Goal: Task Accomplishment & Management: Use online tool/utility

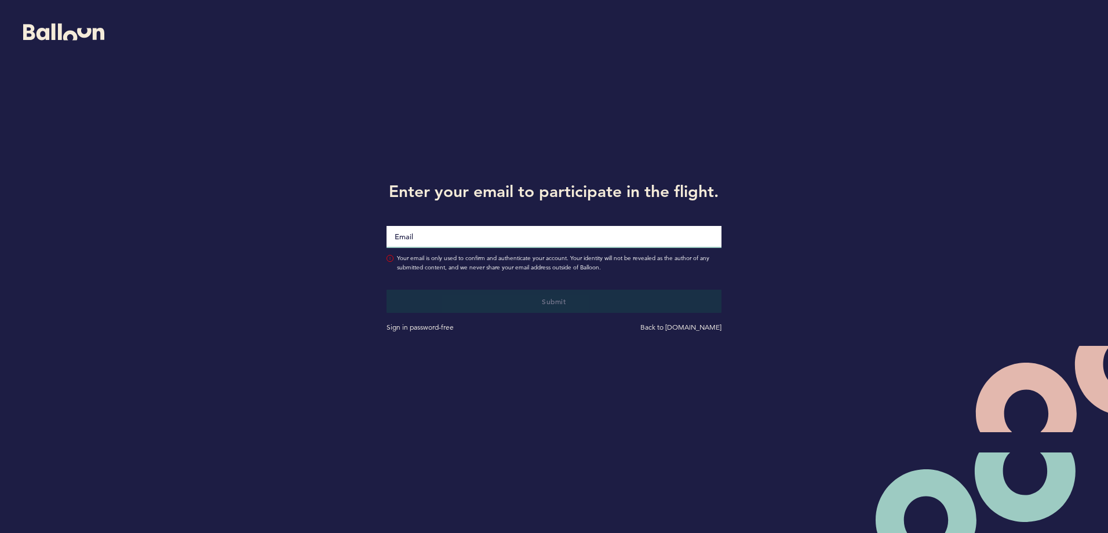
click at [484, 230] on input "Email" at bounding box center [553, 237] width 334 height 22
type input "[EMAIL_ADDRESS][DOMAIN_NAME]"
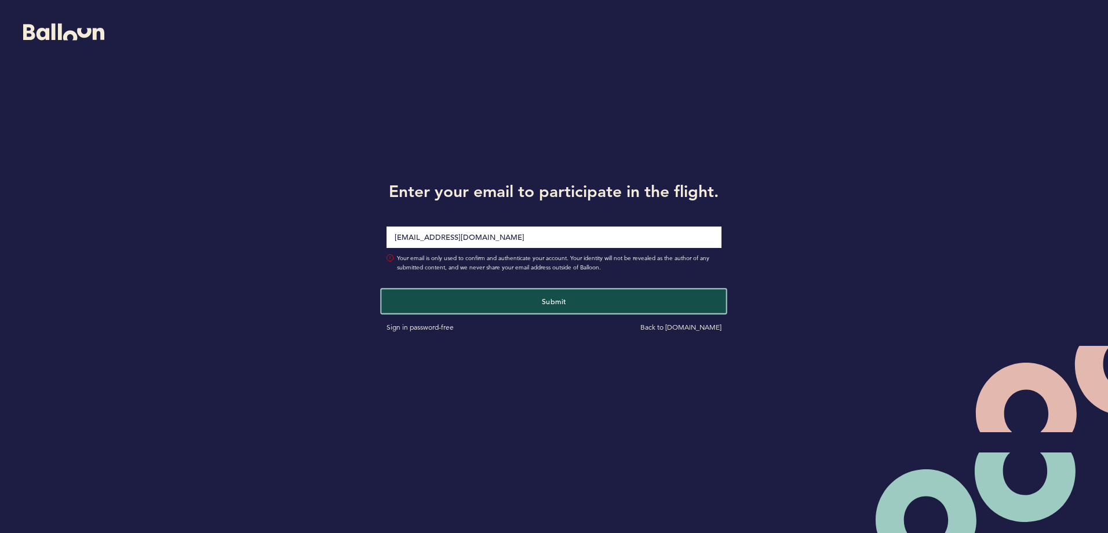
click at [476, 301] on button "Submit" at bounding box center [554, 301] width 345 height 24
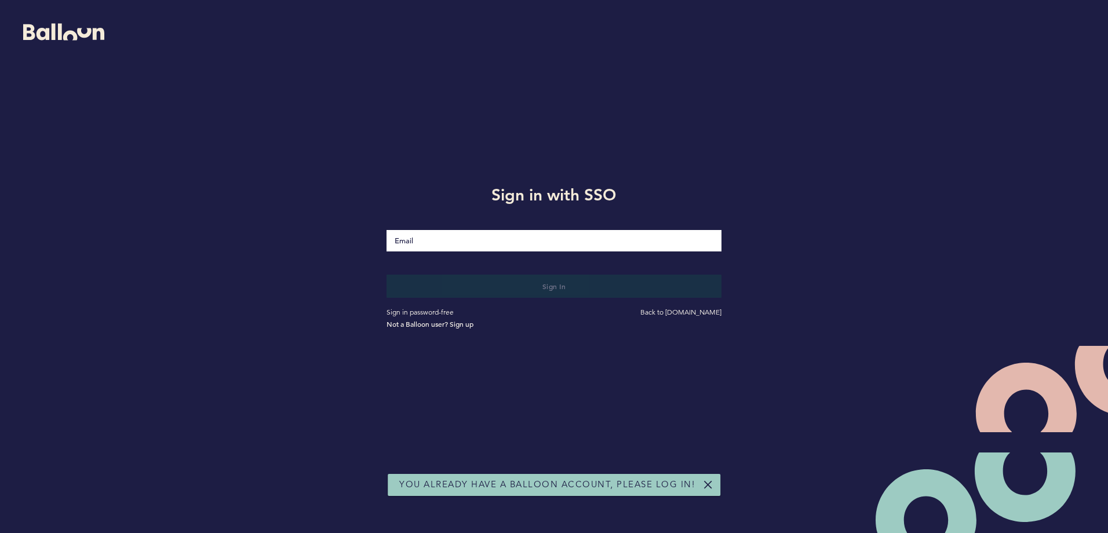
click at [446, 239] on input "Email" at bounding box center [553, 240] width 334 height 21
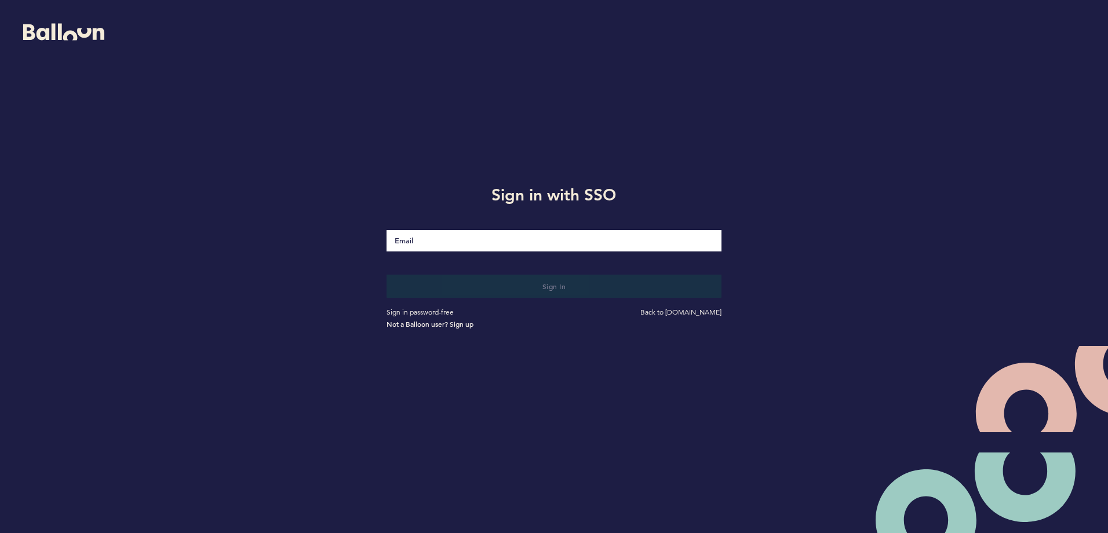
type input "[EMAIL_ADDRESS][DOMAIN_NAME]"
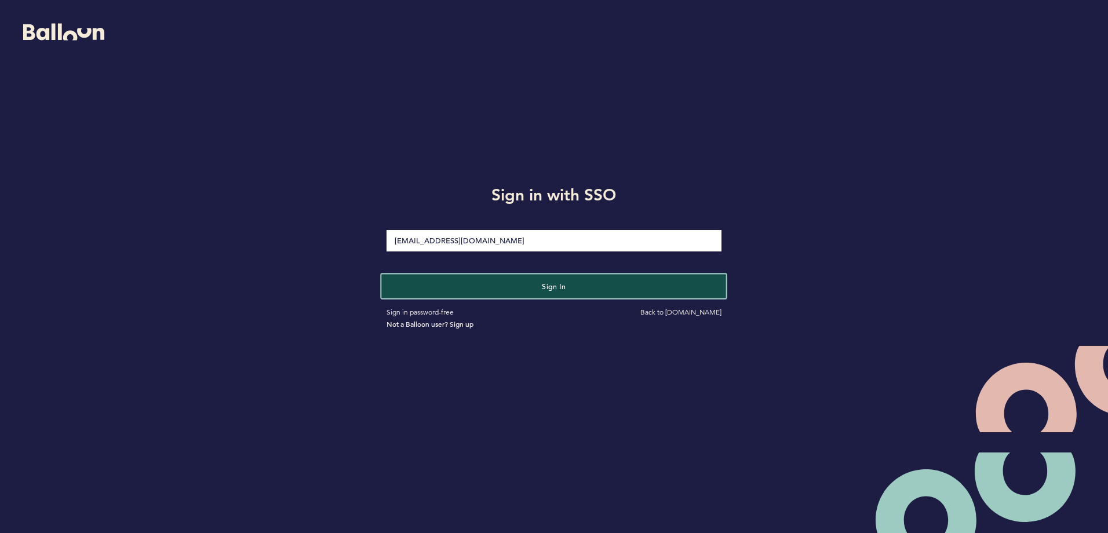
click at [470, 289] on button "Sign in" at bounding box center [554, 286] width 345 height 24
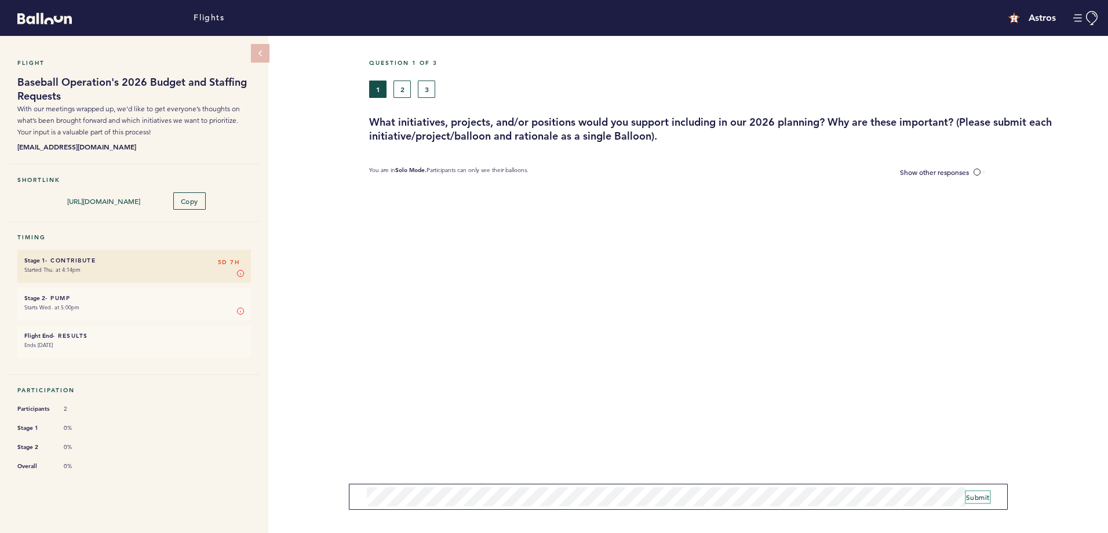
click at [966, 495] on span "Submit" at bounding box center [978, 497] width 24 height 9
click at [1009, 191] on button "Delete Balloon" at bounding box center [1014, 191] width 47 height 9
click at [985, 490] on span "Submit" at bounding box center [978, 492] width 24 height 9
click at [972, 493] on span "Submit" at bounding box center [978, 492] width 24 height 9
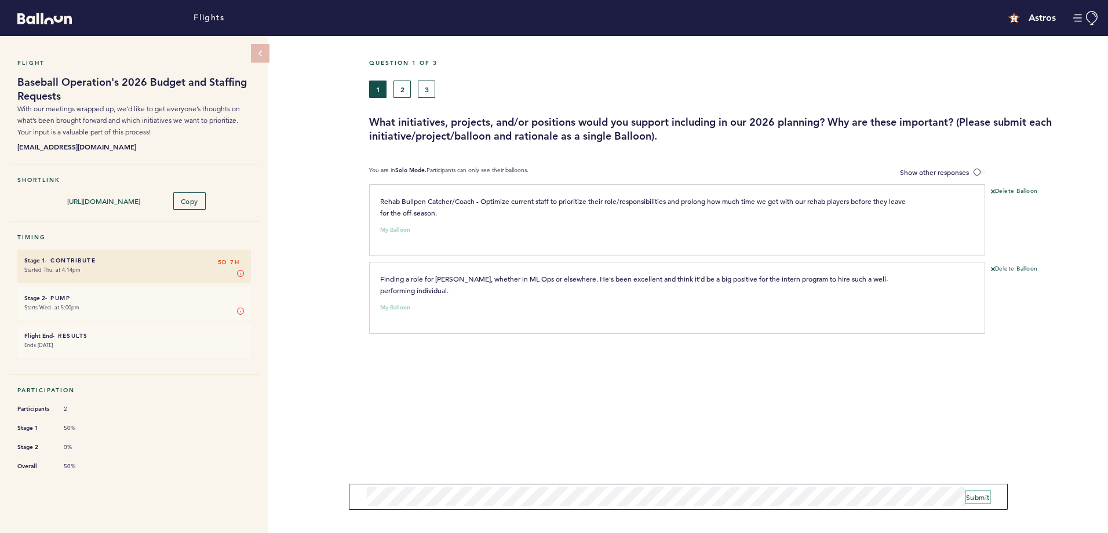
click at [968, 499] on span "Submit" at bounding box center [978, 497] width 24 height 9
click at [972, 491] on button "Submit" at bounding box center [978, 497] width 24 height 12
click at [969, 495] on span "Submit" at bounding box center [978, 497] width 24 height 9
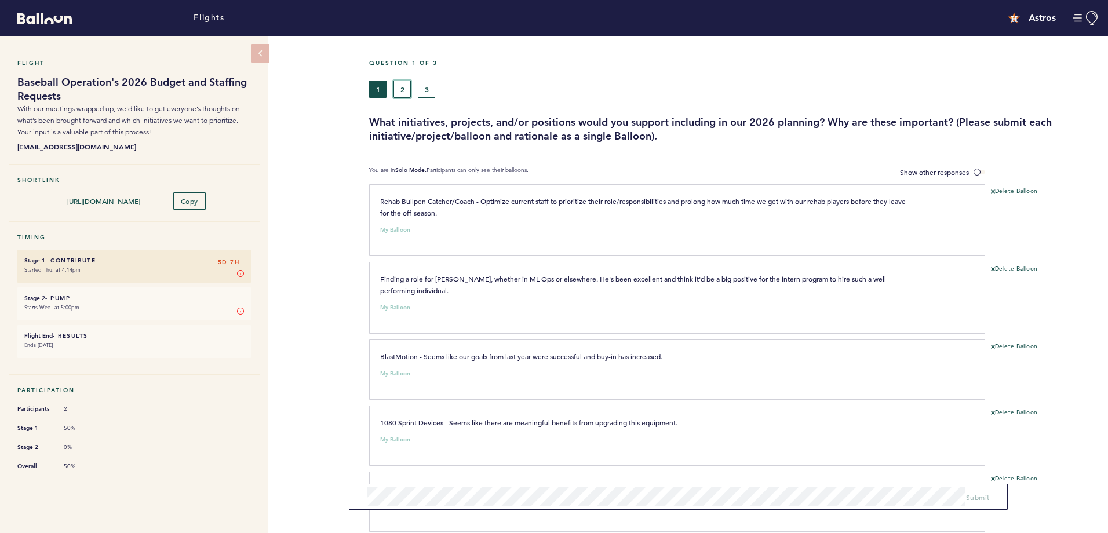
click at [406, 91] on button "2" at bounding box center [401, 89] width 17 height 17
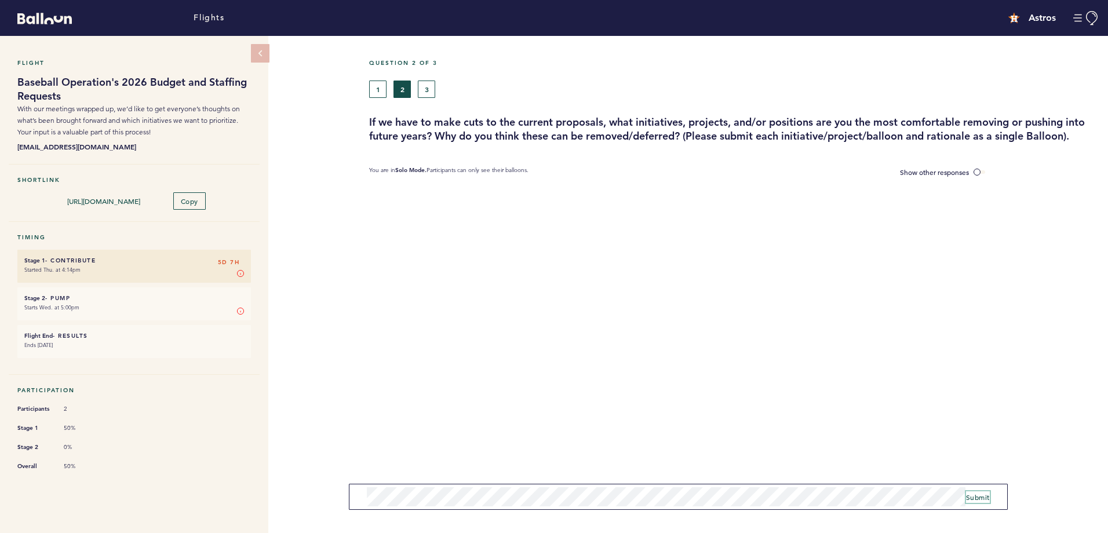
click at [966, 495] on span "Submit" at bounding box center [978, 497] width 24 height 9
click at [972, 493] on span "Submit" at bounding box center [978, 497] width 24 height 9
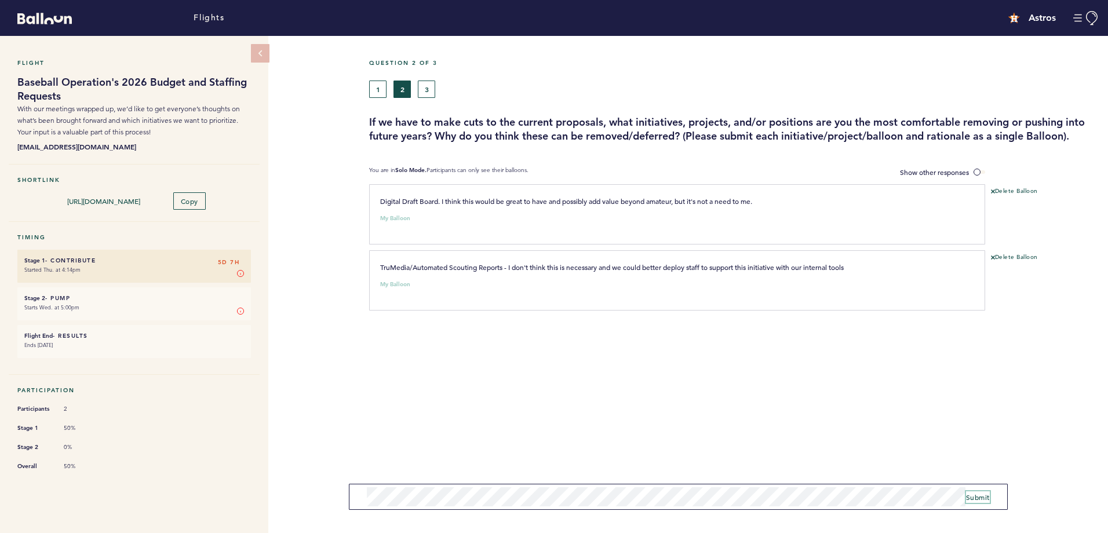
click at [968, 501] on span "Submit" at bounding box center [978, 497] width 24 height 9
